Goal: Task Accomplishment & Management: Manage account settings

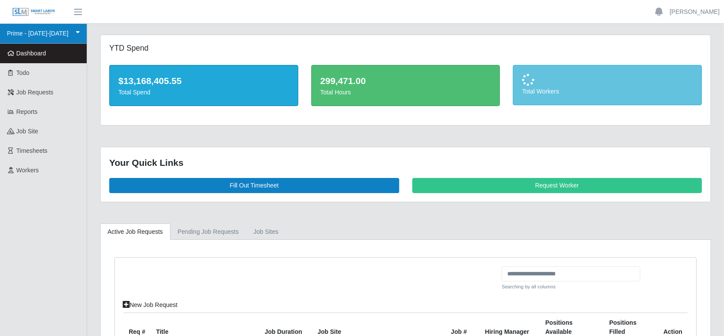
click at [52, 39] on link "Prime - [DATE]-[DATE]" at bounding box center [43, 34] width 87 height 20
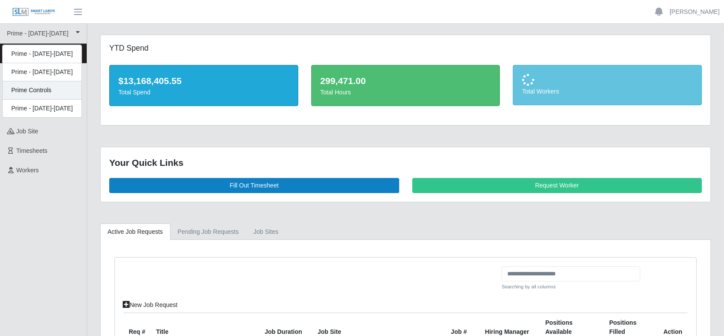
click at [43, 93] on div "Prime Controls" at bounding box center [42, 90] width 79 height 18
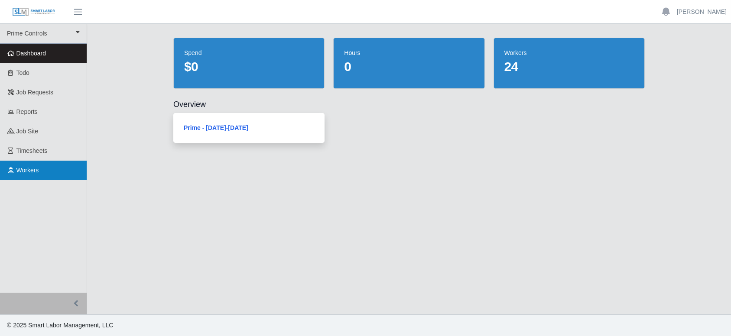
click at [33, 176] on link "Workers" at bounding box center [43, 171] width 87 height 20
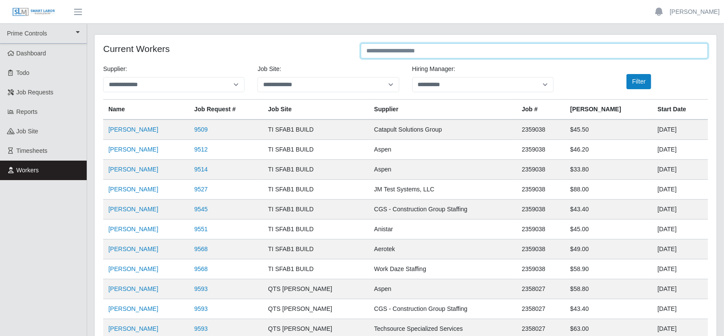
click at [415, 51] on input "text" at bounding box center [534, 50] width 347 height 15
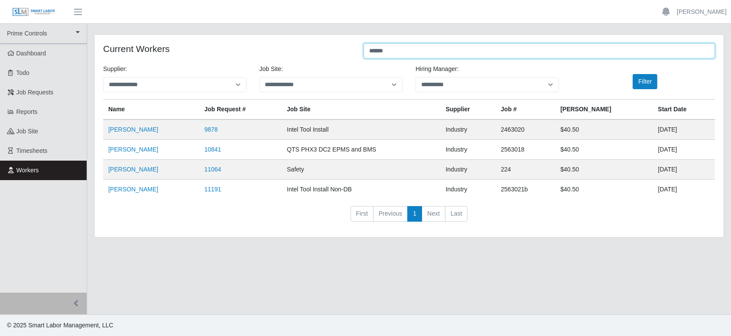
type input "******"
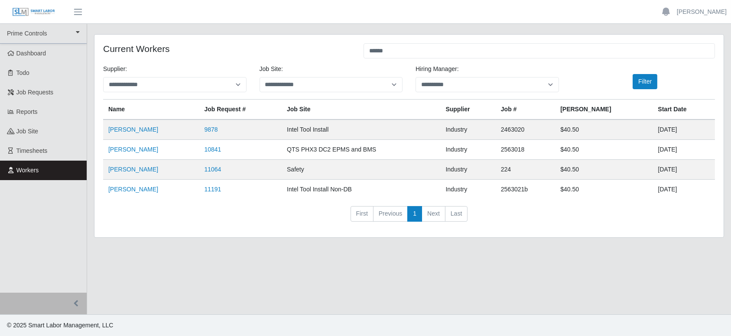
click at [406, 267] on main "**********" at bounding box center [409, 169] width 644 height 291
click at [656, 113] on th "Start Date" at bounding box center [684, 110] width 62 height 20
click at [311, 168] on td "Safety" at bounding box center [361, 170] width 159 height 20
click at [128, 190] on link "Randon Hardin" at bounding box center [133, 189] width 50 height 7
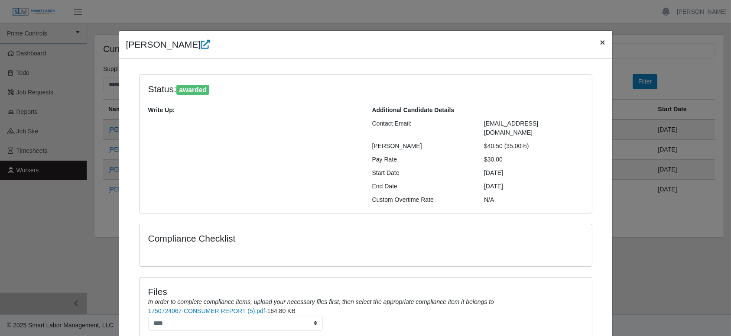
click at [600, 40] on span "×" at bounding box center [602, 42] width 5 height 10
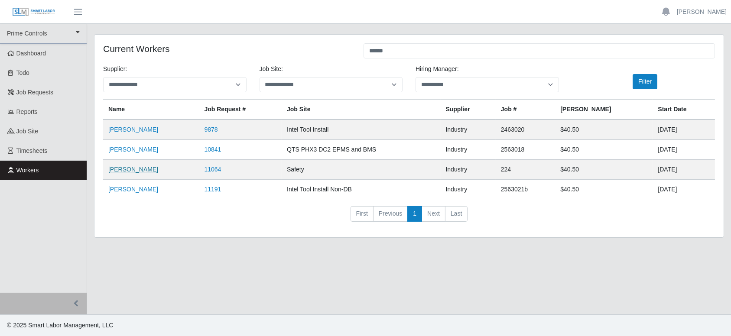
click at [140, 170] on link "Randon Hardin" at bounding box center [133, 169] width 50 height 7
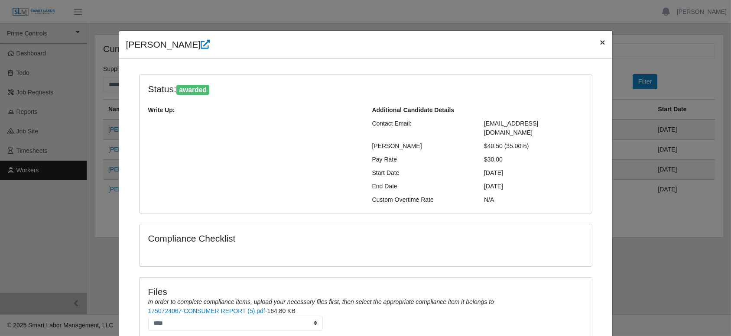
click at [600, 46] on span "×" at bounding box center [602, 42] width 5 height 10
